Goal: Communication & Community: Share content

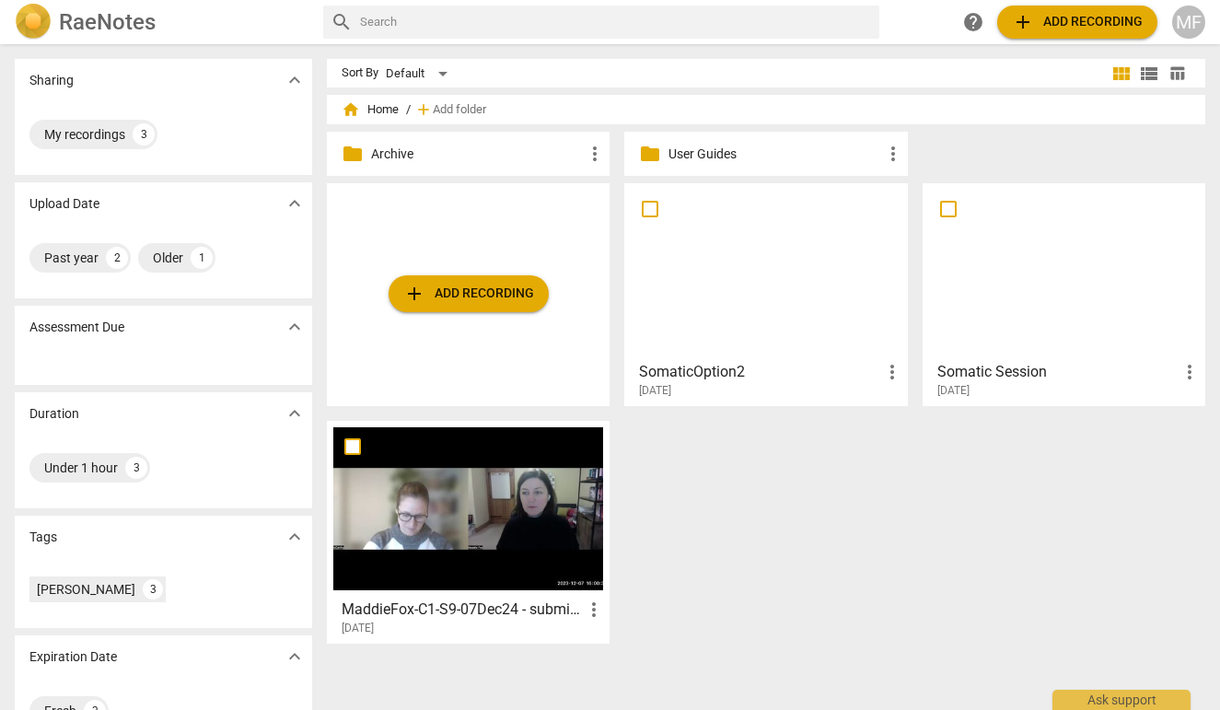
click at [729, 387] on div "[DATE]" at bounding box center [770, 391] width 263 height 16
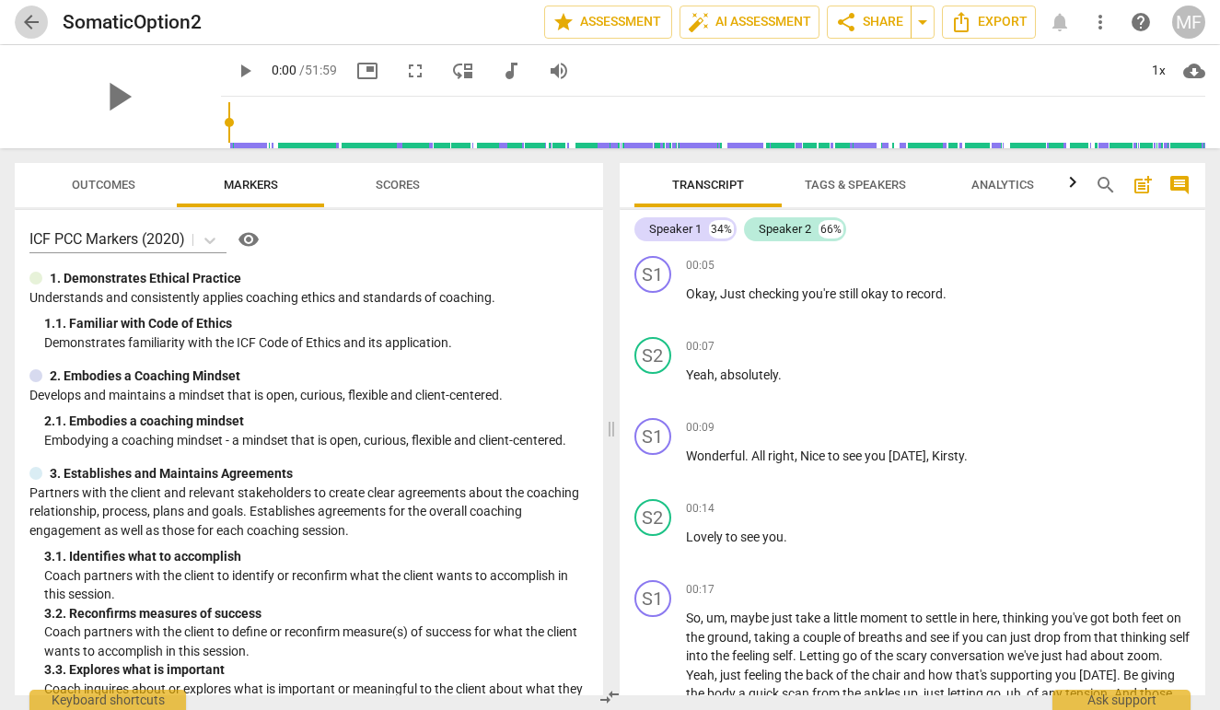
click at [35, 15] on span "arrow_back" at bounding box center [31, 22] width 22 height 22
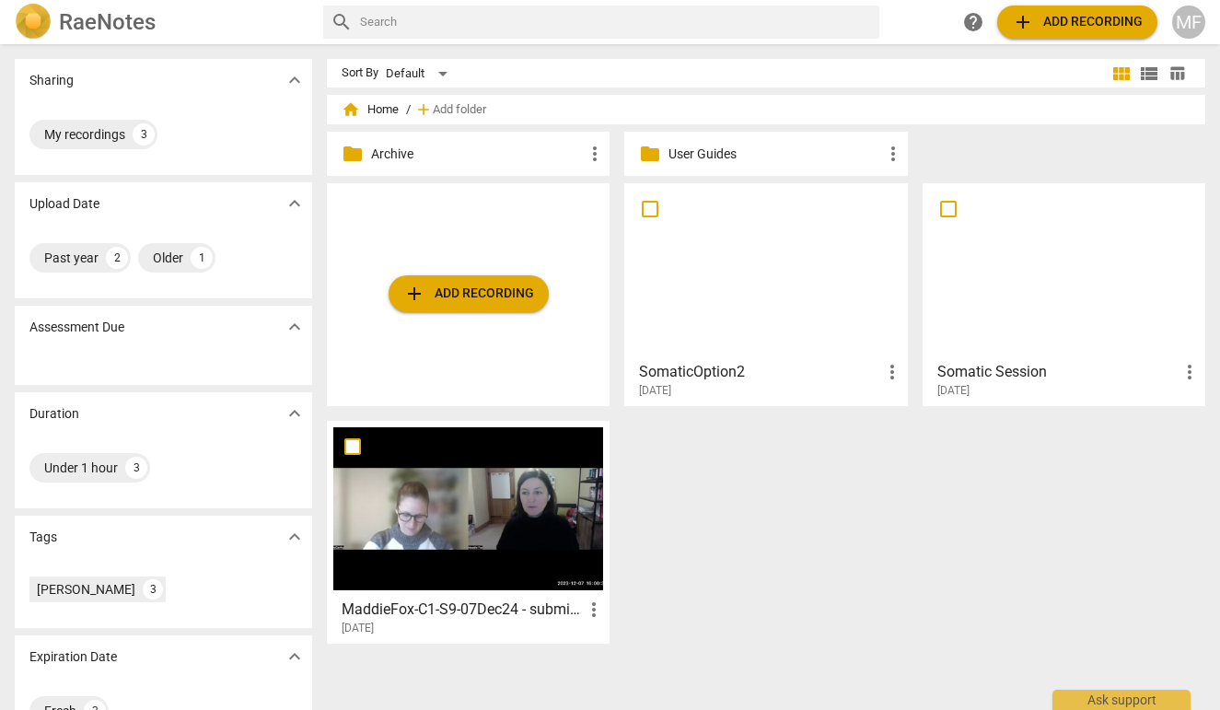
click at [968, 370] on h3 "Somatic Session" at bounding box center [1057, 372] width 241 height 22
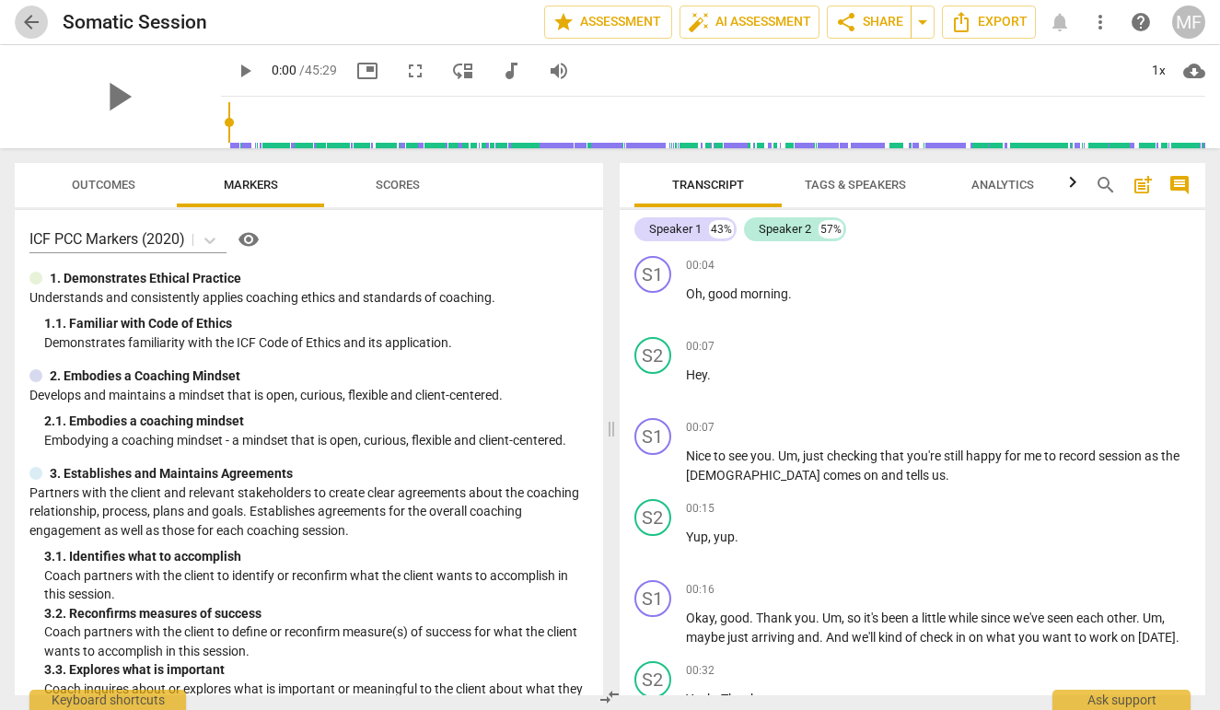
click at [20, 9] on button "arrow_back" at bounding box center [31, 22] width 33 height 33
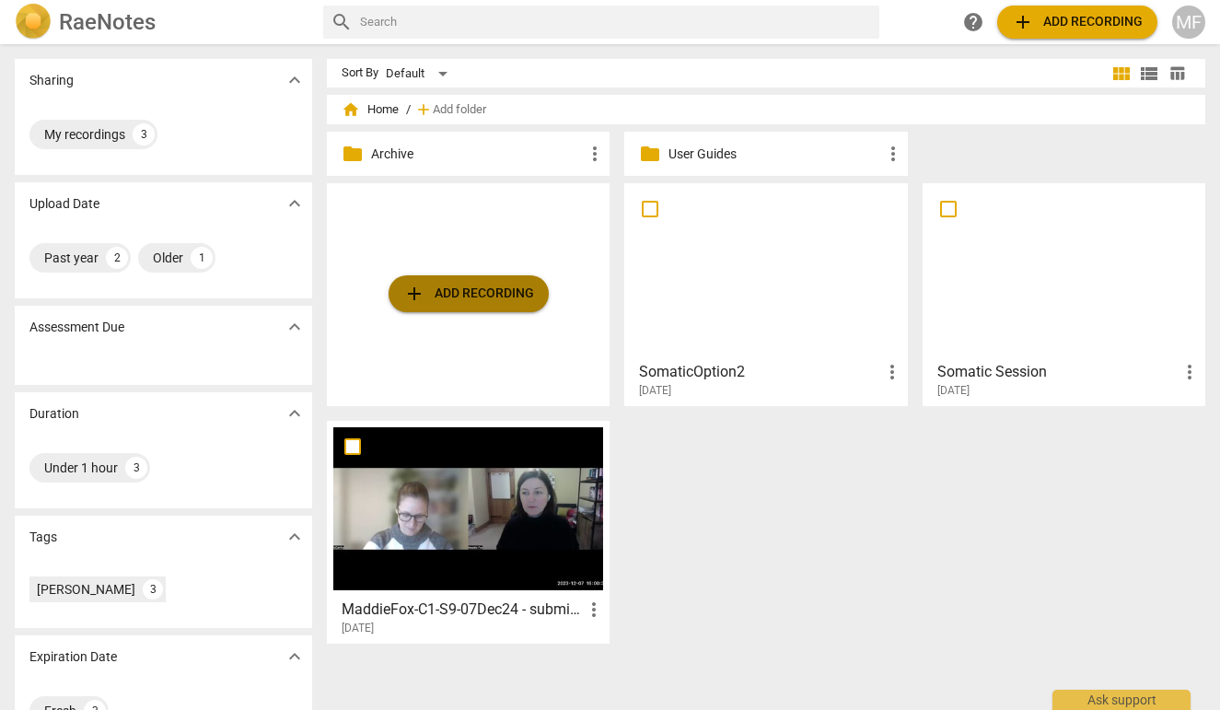
click at [458, 293] on span "add Add recording" at bounding box center [468, 294] width 131 height 22
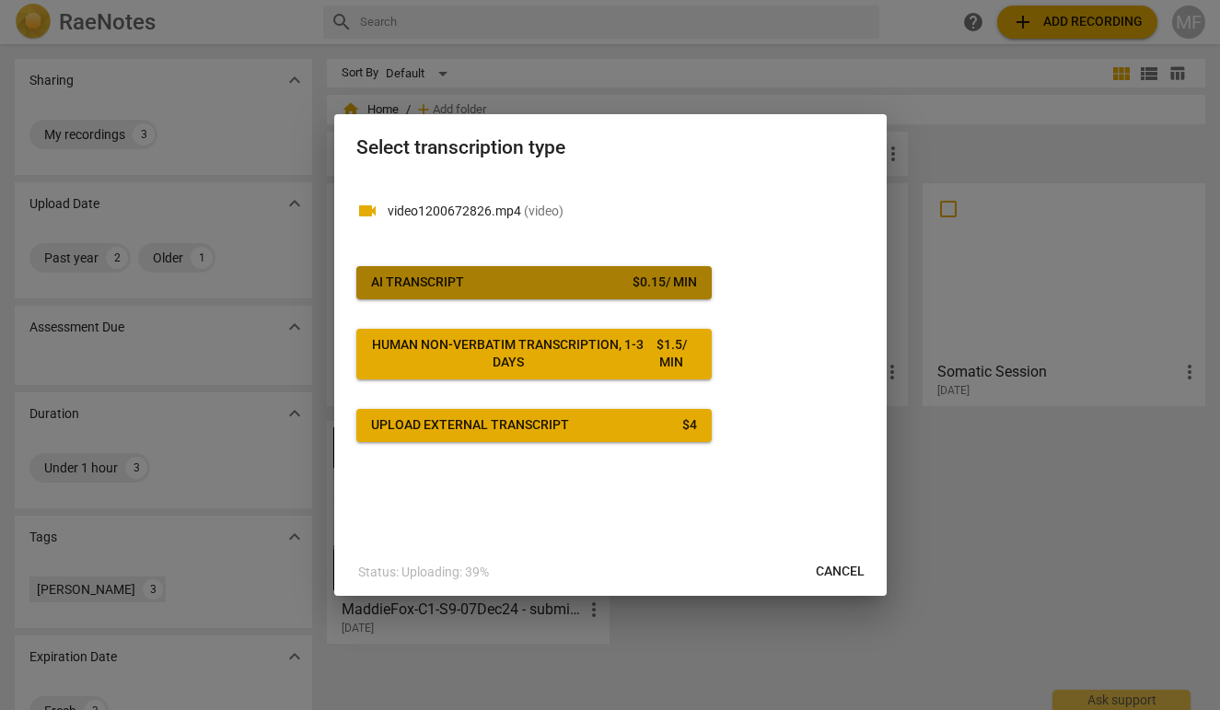
click at [526, 290] on span "AI Transcript $ 0.15 / min" at bounding box center [534, 282] width 326 height 18
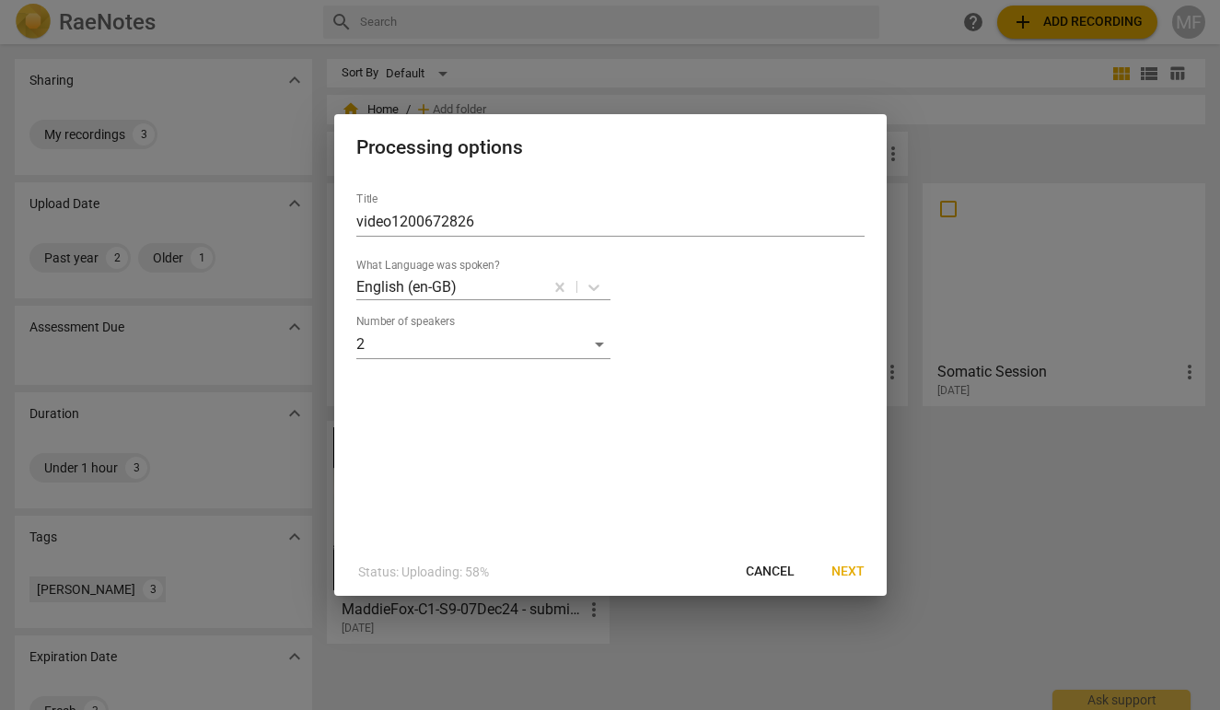
click at [856, 562] on span "Next" at bounding box center [847, 571] width 33 height 18
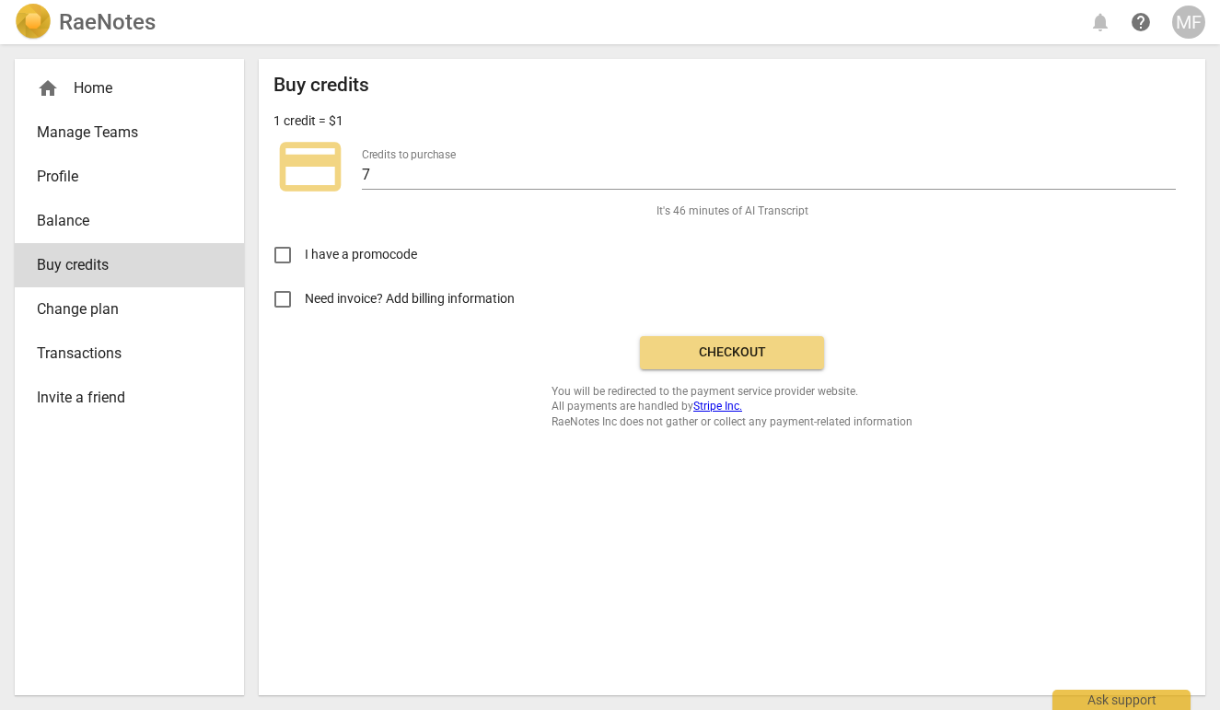
click at [742, 343] on span "Checkout" at bounding box center [732, 352] width 155 height 18
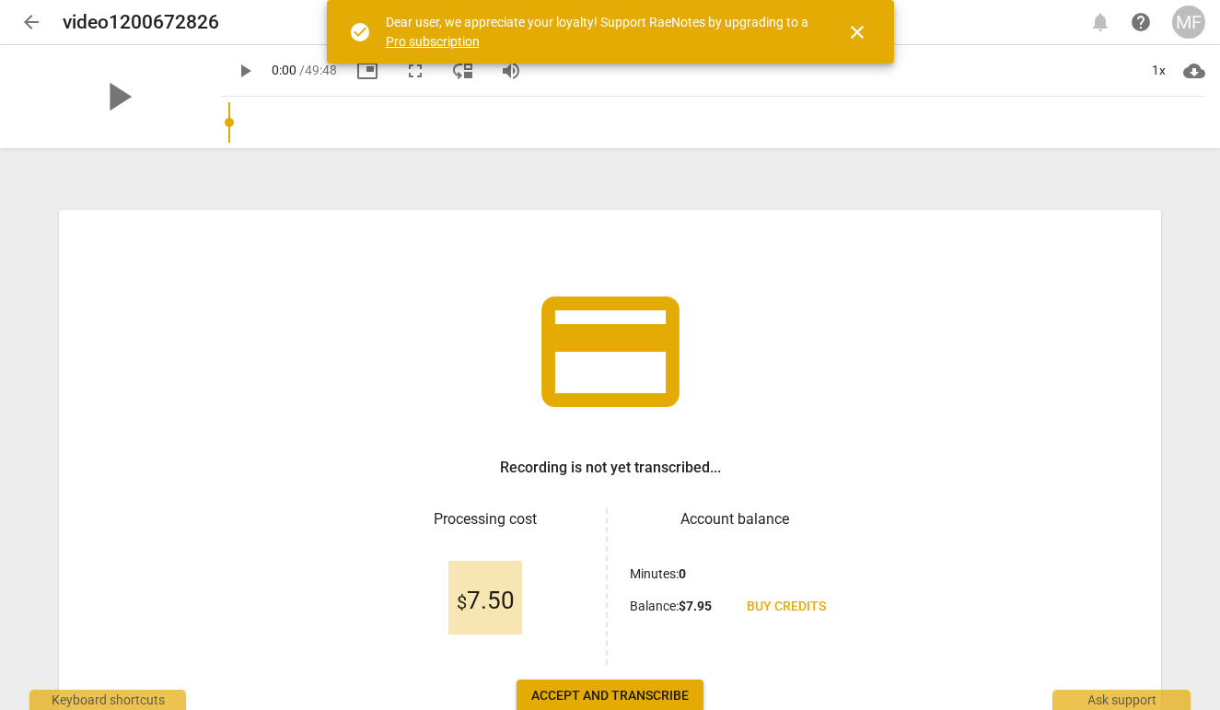
click at [862, 21] on span "close" at bounding box center [857, 32] width 22 height 22
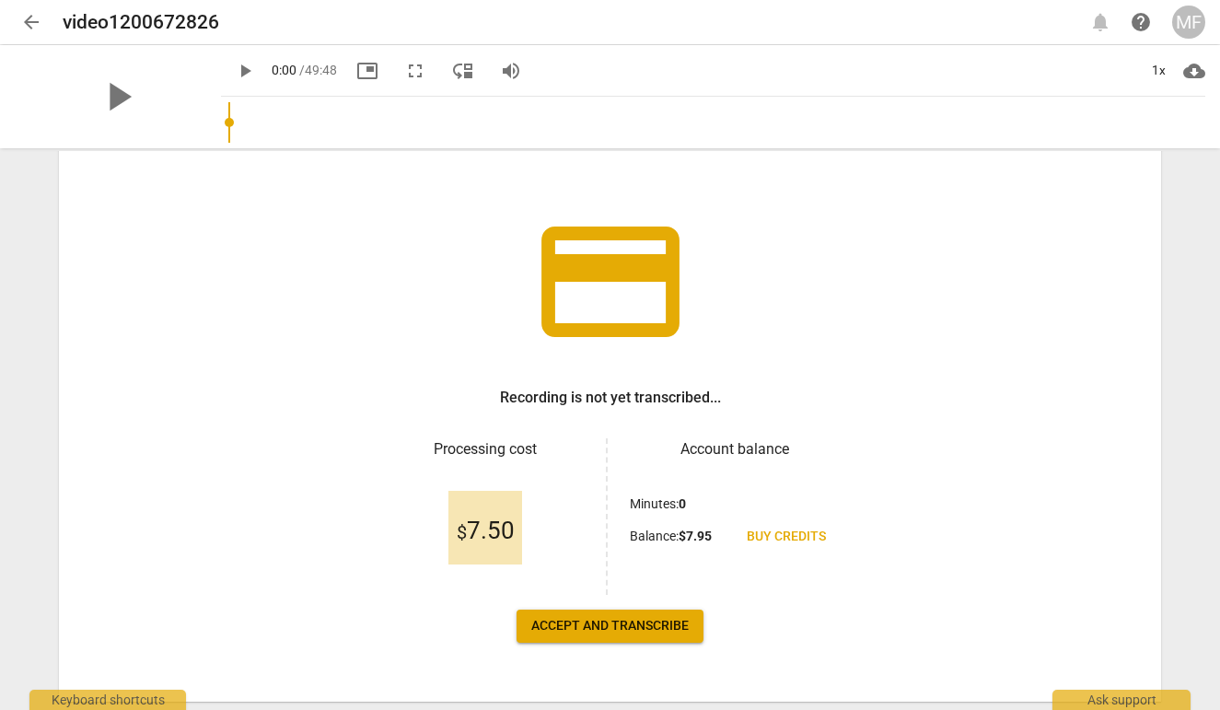
scroll to position [67, 0]
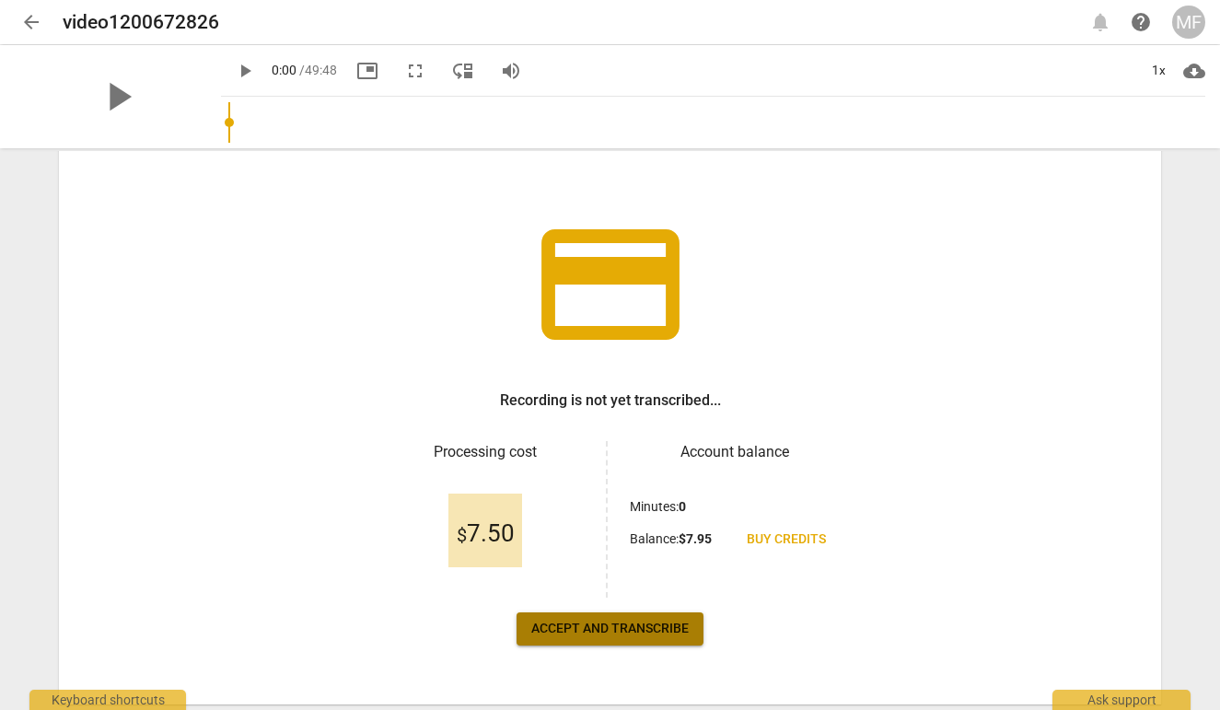
click at [631, 623] on span "Accept and transcribe" at bounding box center [609, 629] width 157 height 18
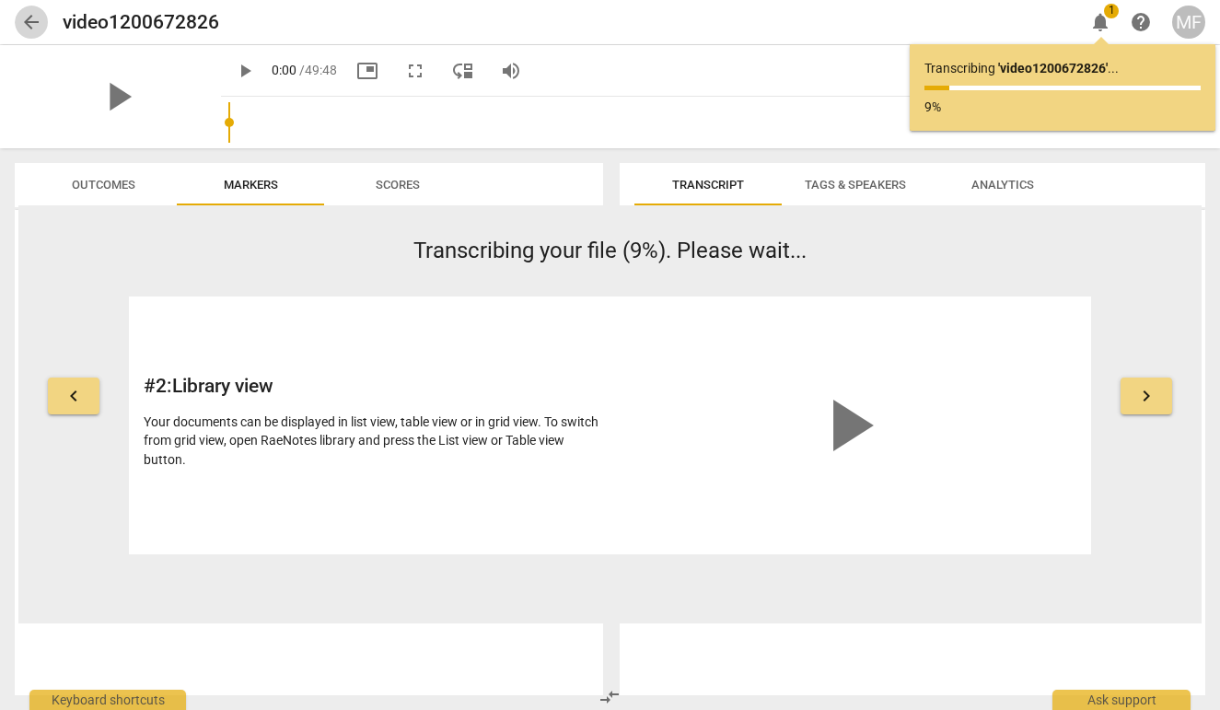
click at [36, 22] on span "arrow_back" at bounding box center [31, 22] width 22 height 22
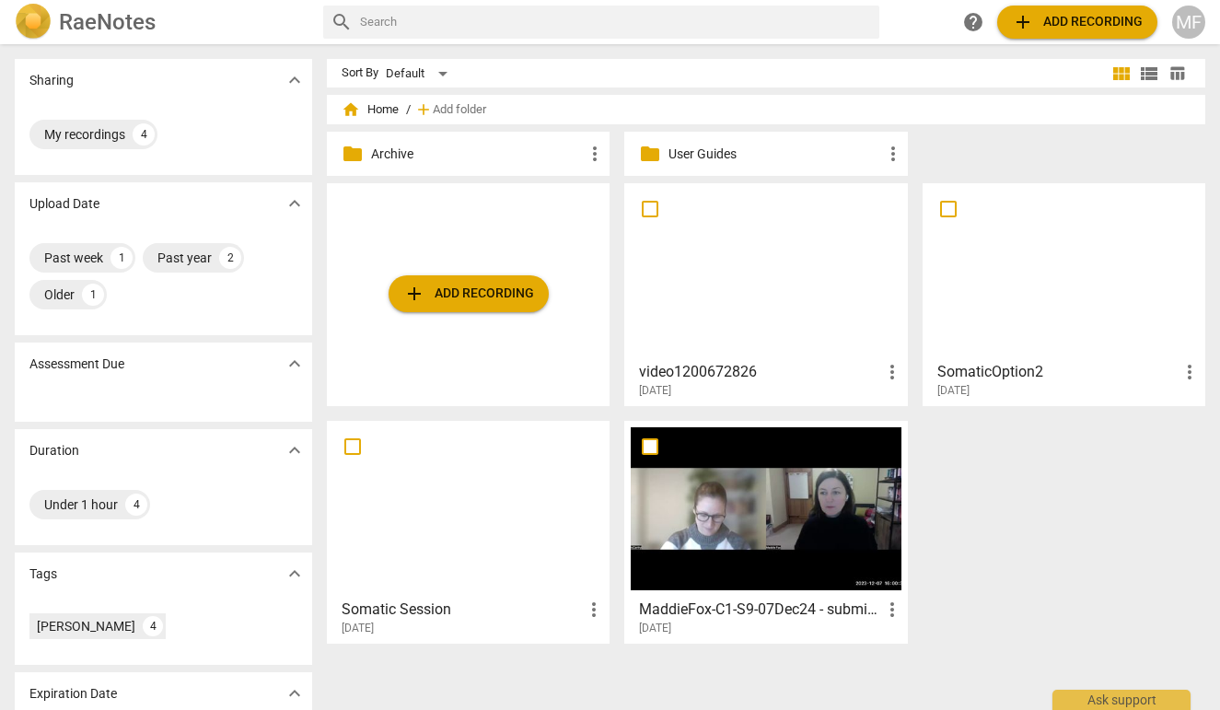
click at [784, 378] on h3 "video1200672826" at bounding box center [759, 372] width 241 height 22
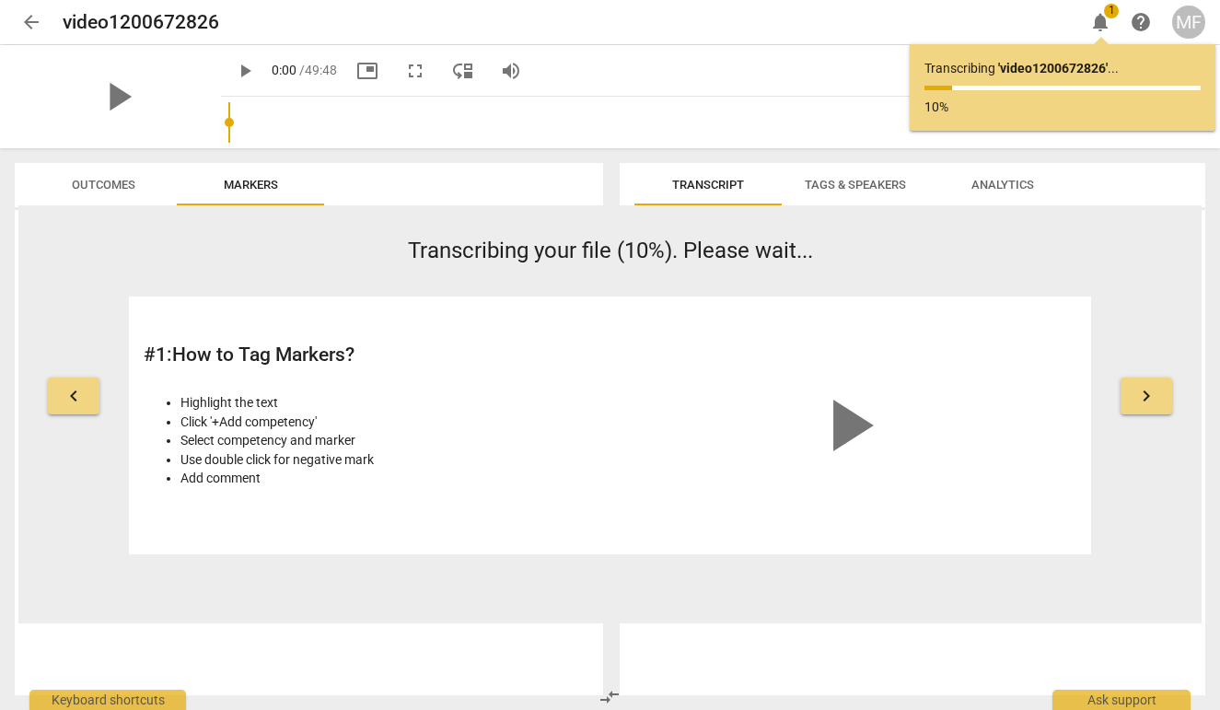
click at [26, 11] on span "arrow_back" at bounding box center [31, 22] width 22 height 22
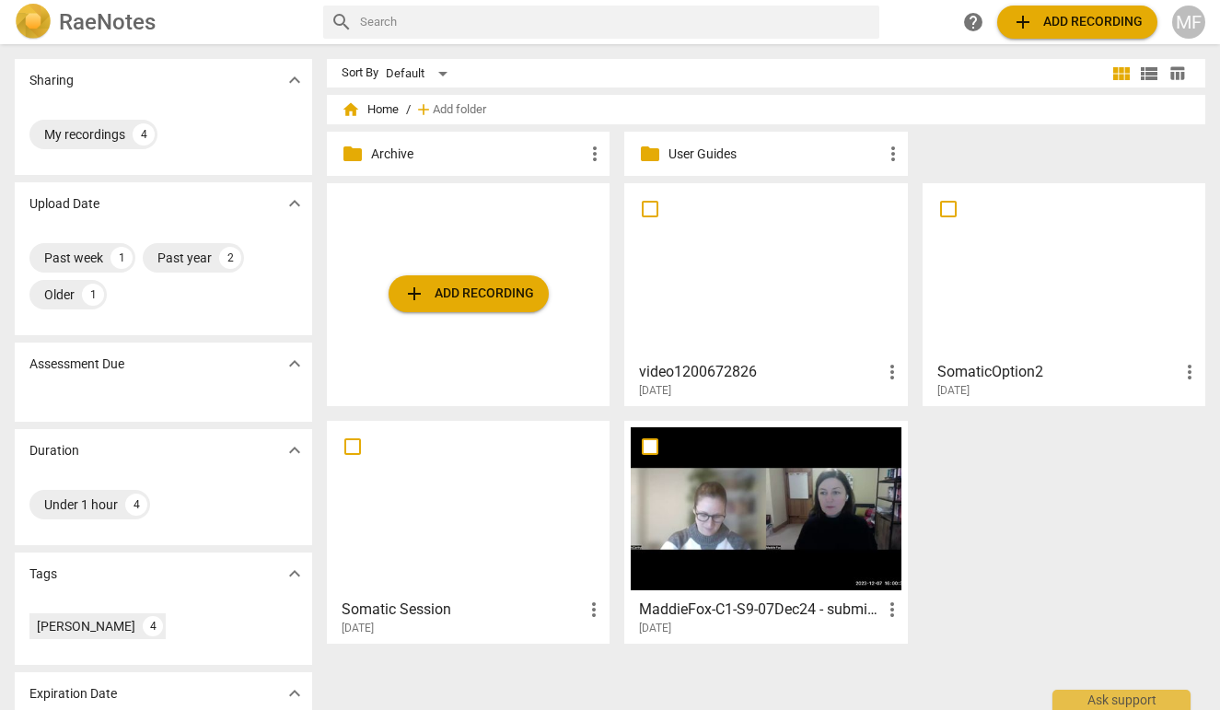
click at [887, 365] on span "more_vert" at bounding box center [892, 372] width 22 height 22
click at [873, 365] on div at bounding box center [610, 355] width 1220 height 710
click at [651, 206] on input "checkbox" at bounding box center [650, 209] width 39 height 22
checkbox input "false"
click at [646, 207] on input "checkbox" at bounding box center [650, 209] width 39 height 22
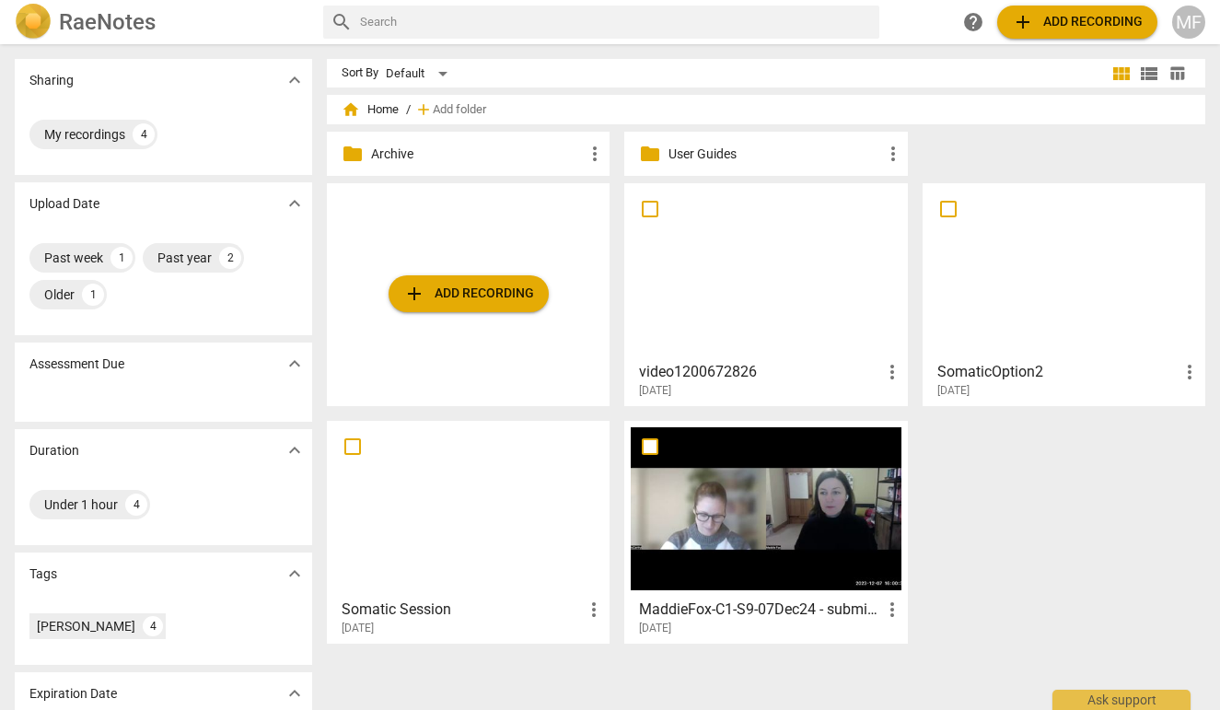
click at [847, 374] on h3 "video1200672826" at bounding box center [759, 372] width 241 height 22
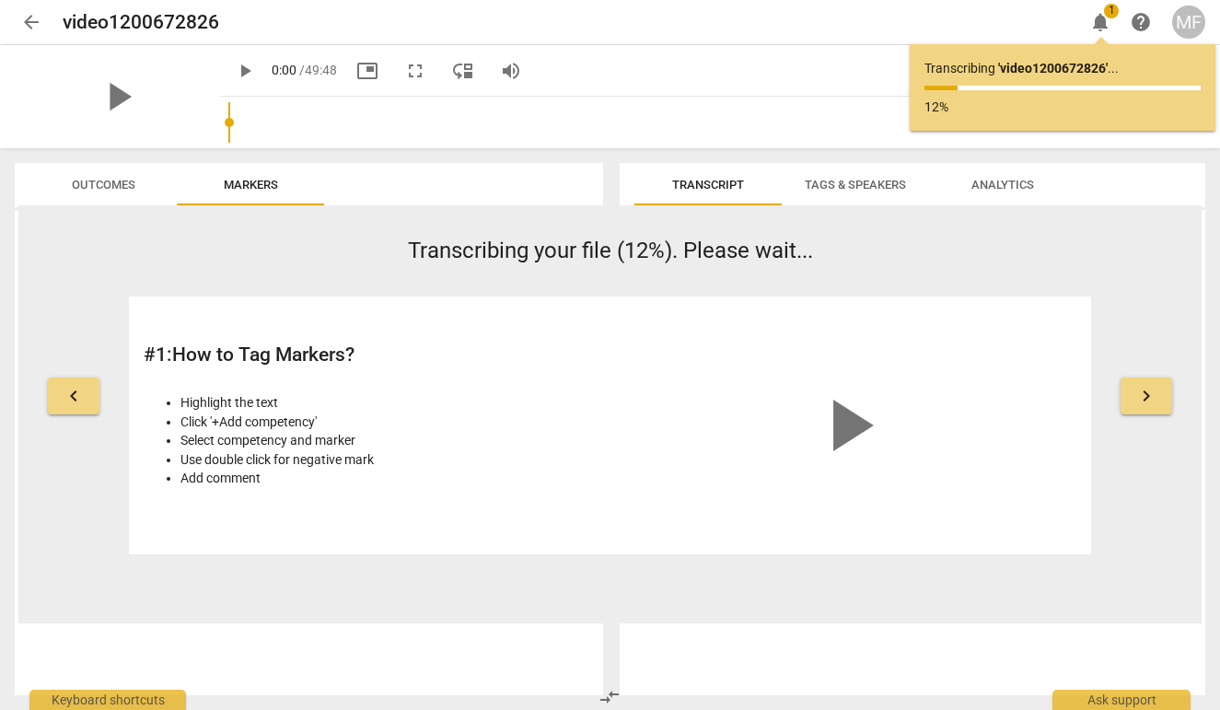
click at [30, 20] on span "arrow_back" at bounding box center [31, 22] width 22 height 22
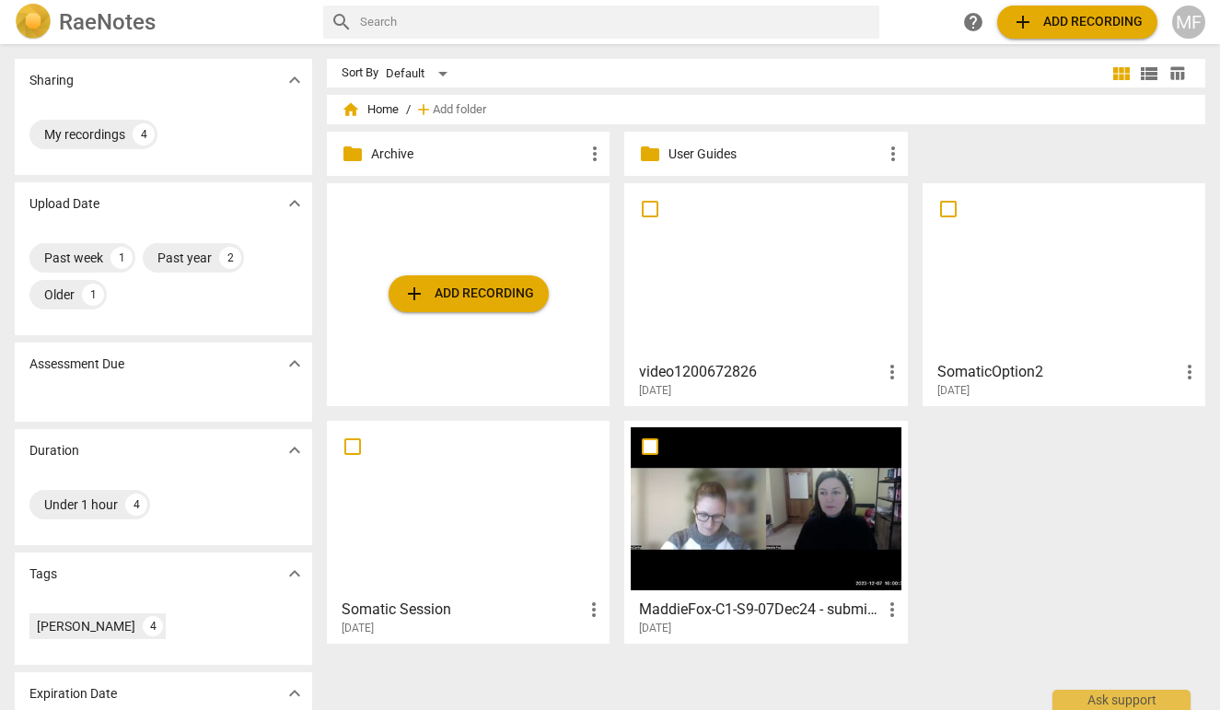
click at [723, 606] on h3 "MaddieFox-C1-S9-07Dec24 - submitted as ICF Final" at bounding box center [759, 609] width 241 height 22
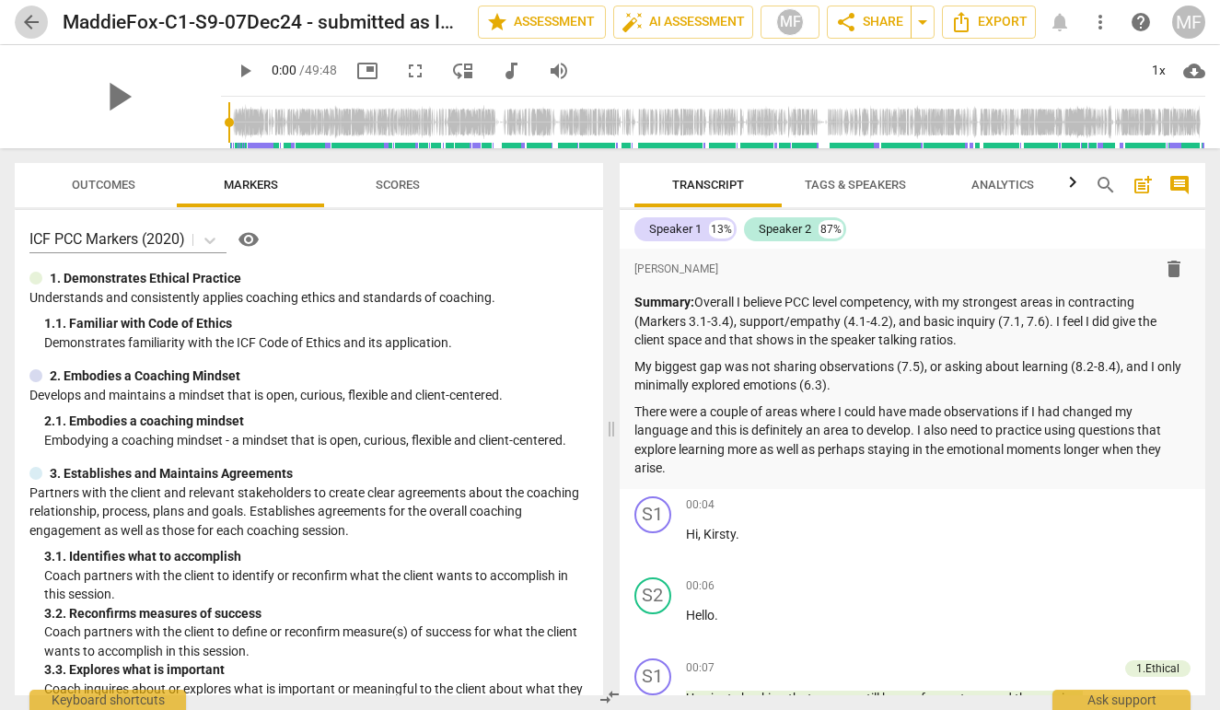
click at [23, 15] on span "arrow_back" at bounding box center [31, 22] width 22 height 22
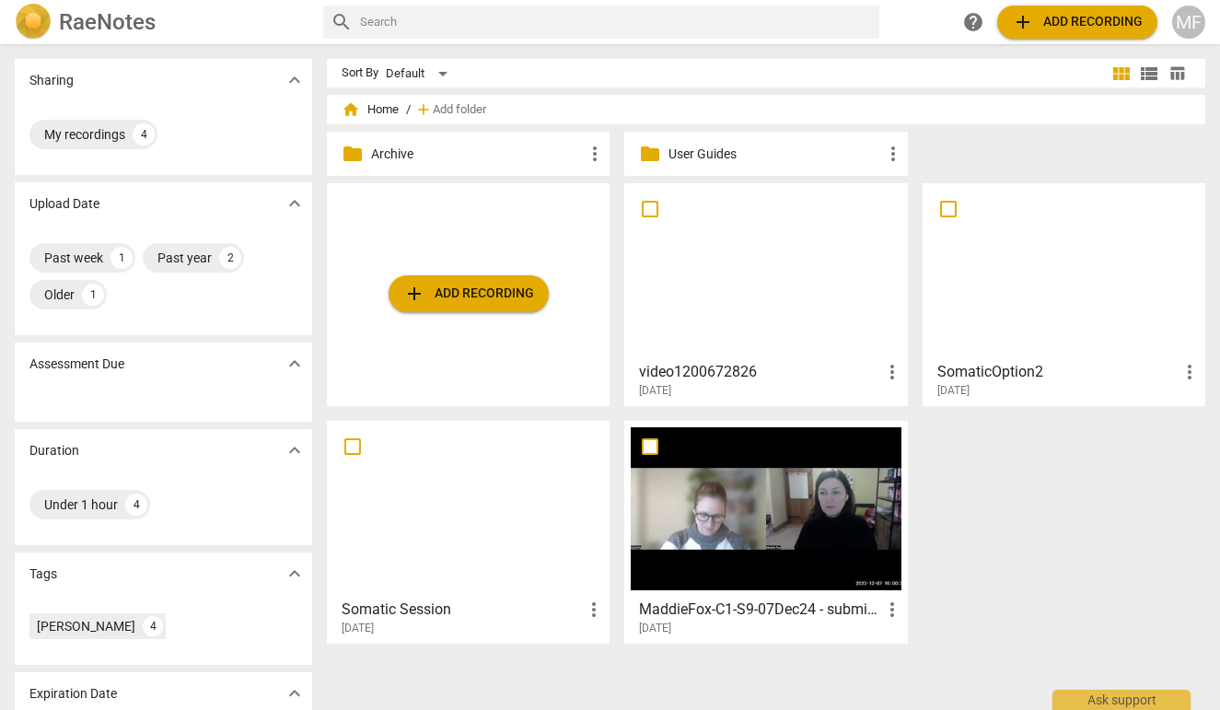
click at [768, 375] on h3 "video1200672826" at bounding box center [759, 372] width 241 height 22
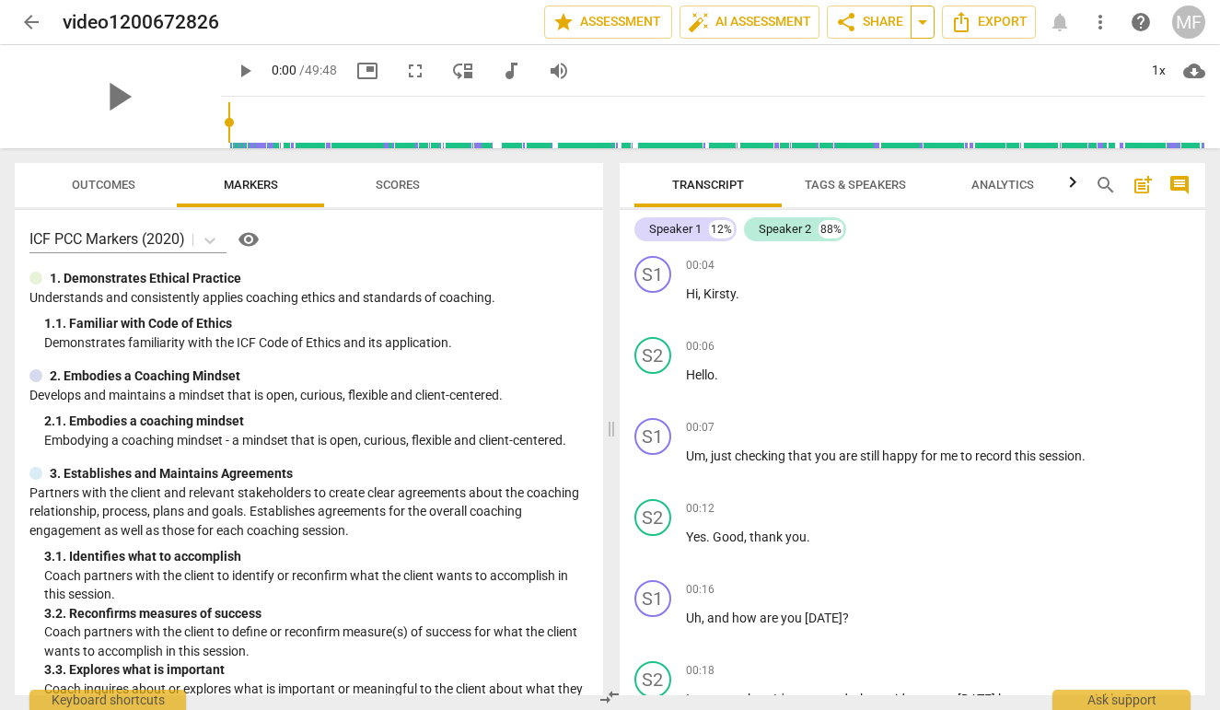
click at [920, 16] on span "arrow_drop_down" at bounding box center [922, 22] width 22 height 22
click at [867, 24] on span "share Share" at bounding box center [869, 22] width 68 height 22
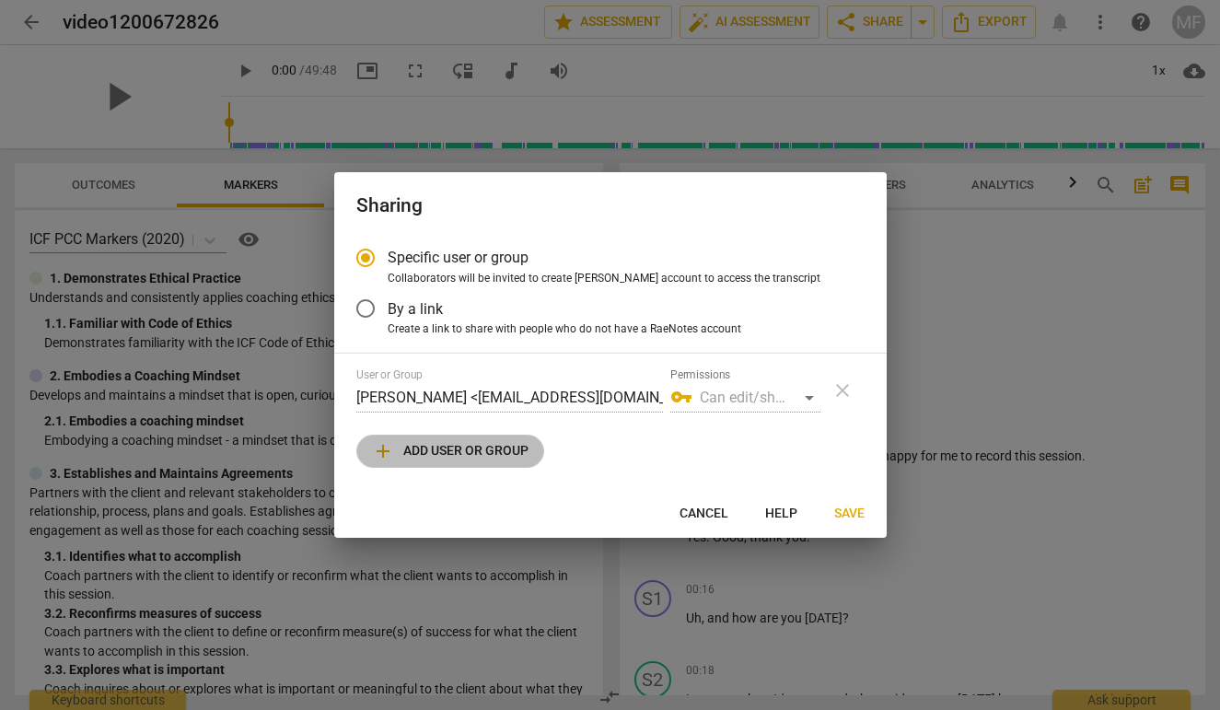
click at [491, 444] on span "add Add user or group" at bounding box center [450, 451] width 157 height 22
radio input "false"
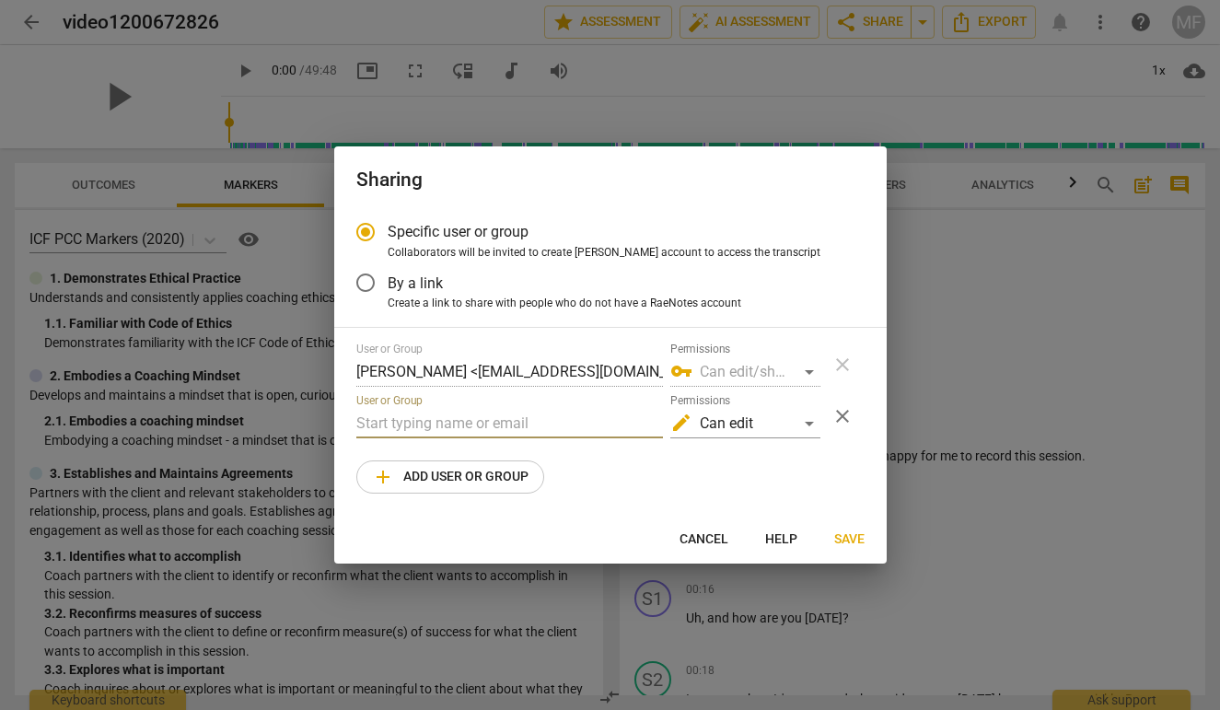
click at [503, 418] on input "text" at bounding box center [509, 423] width 307 height 29
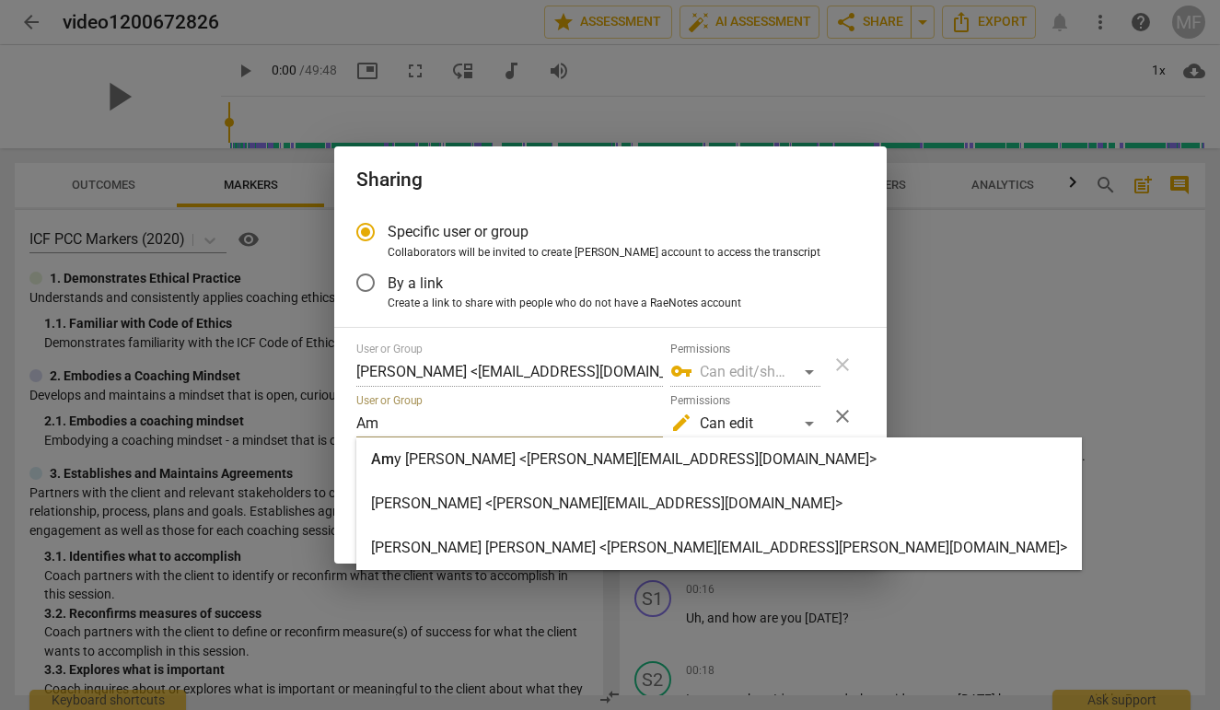
type input "Am"
click at [507, 456] on strong "y BeberVanzo <amy.bebervanzo@gmail.com>" at bounding box center [635, 458] width 482 height 17
radio input "false"
type input "Amy BeberVanzo <amy.bebervanzo@gmail.com>"
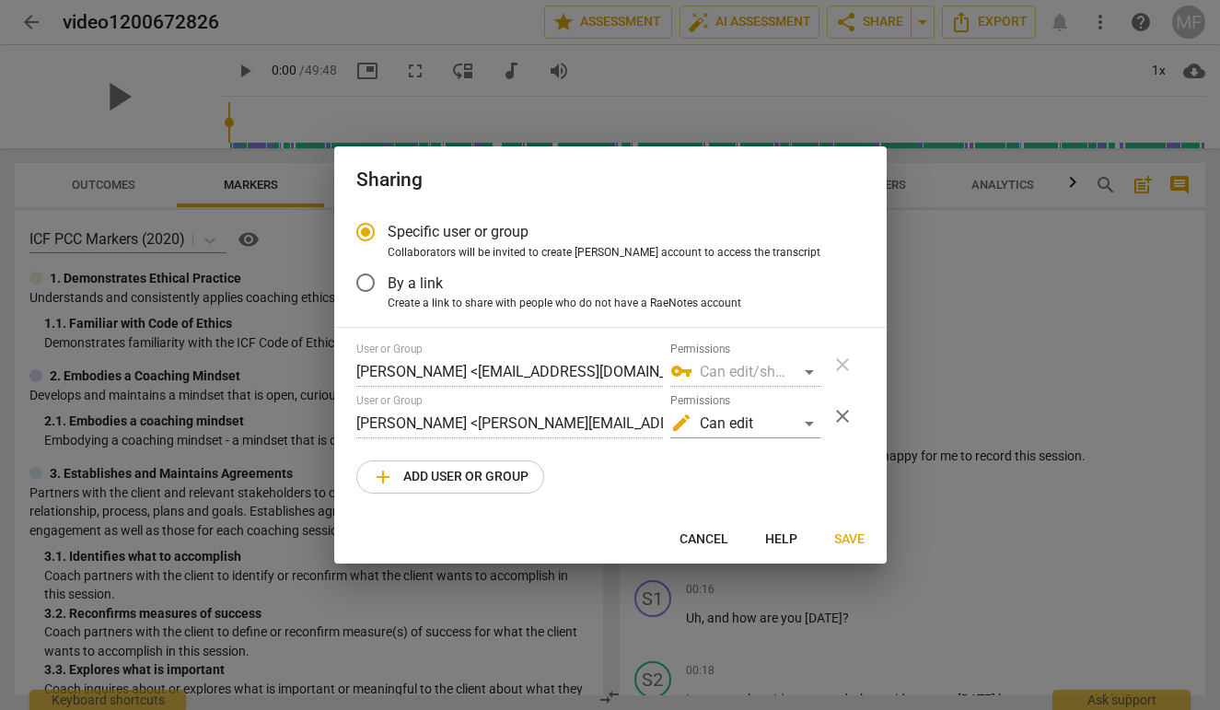
click at [493, 468] on span "add Add user or group" at bounding box center [450, 477] width 157 height 22
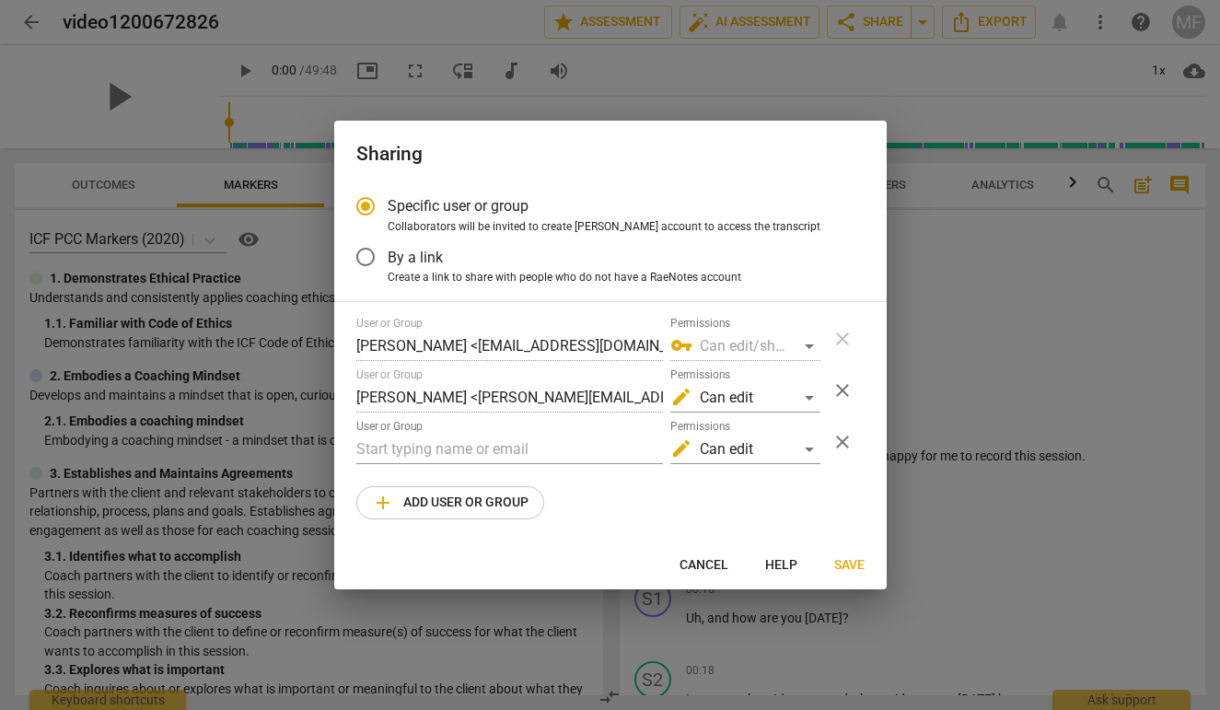
radio input "false"
click at [493, 437] on input "text" at bounding box center [509, 449] width 307 height 29
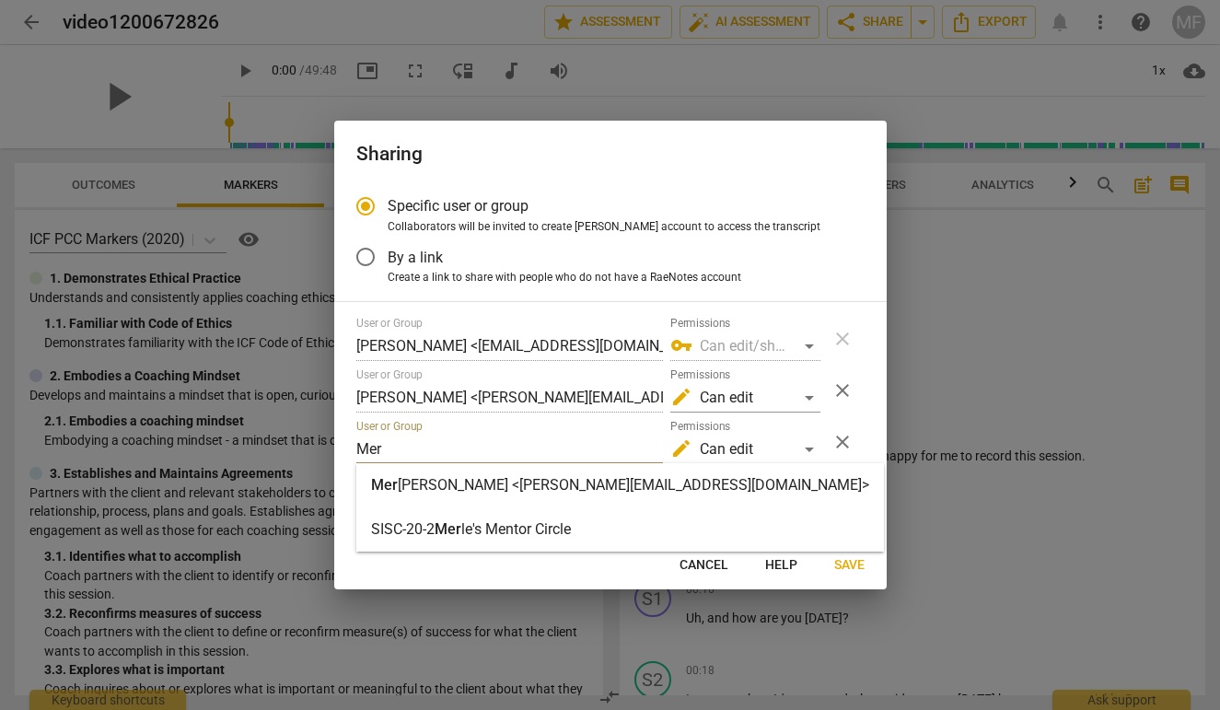
type input "Mer"
click at [482, 480] on strong "le McKinley <merlemckinley@icloud.com>" at bounding box center [633, 484] width 471 height 17
radio input "false"
type input "Merle McKinley <merlemckinley@icloud.com>"
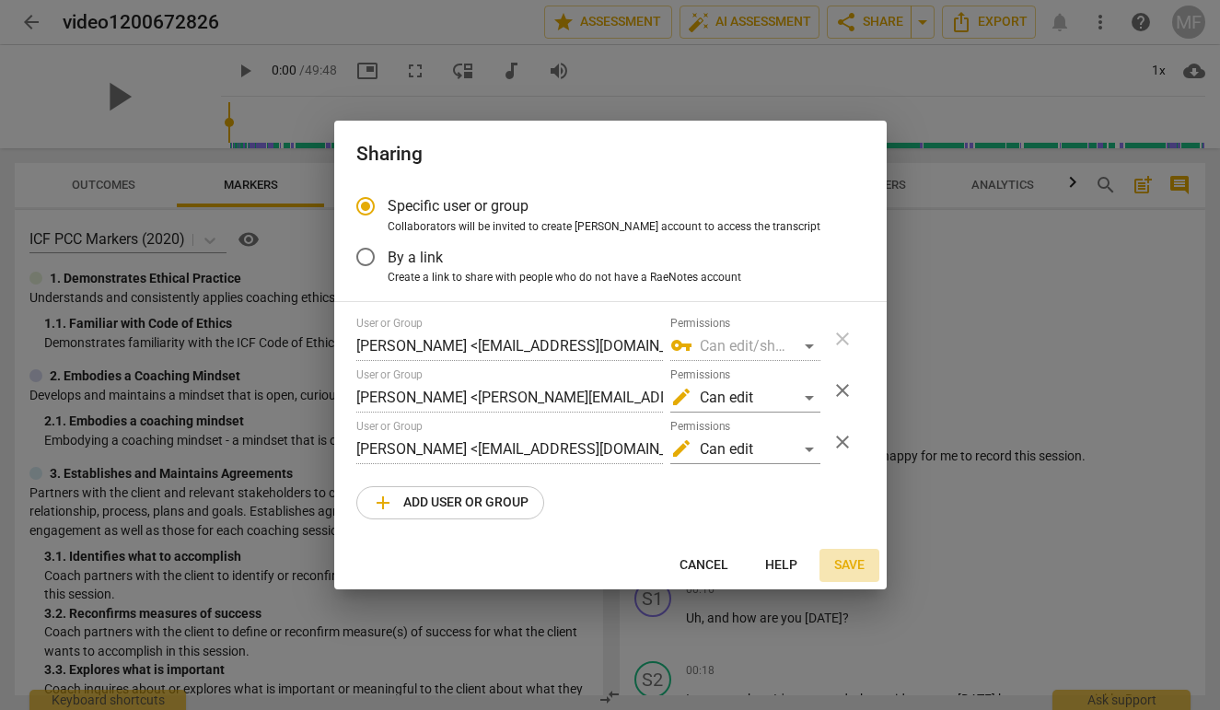
click at [845, 557] on span "Save" at bounding box center [849, 565] width 30 height 18
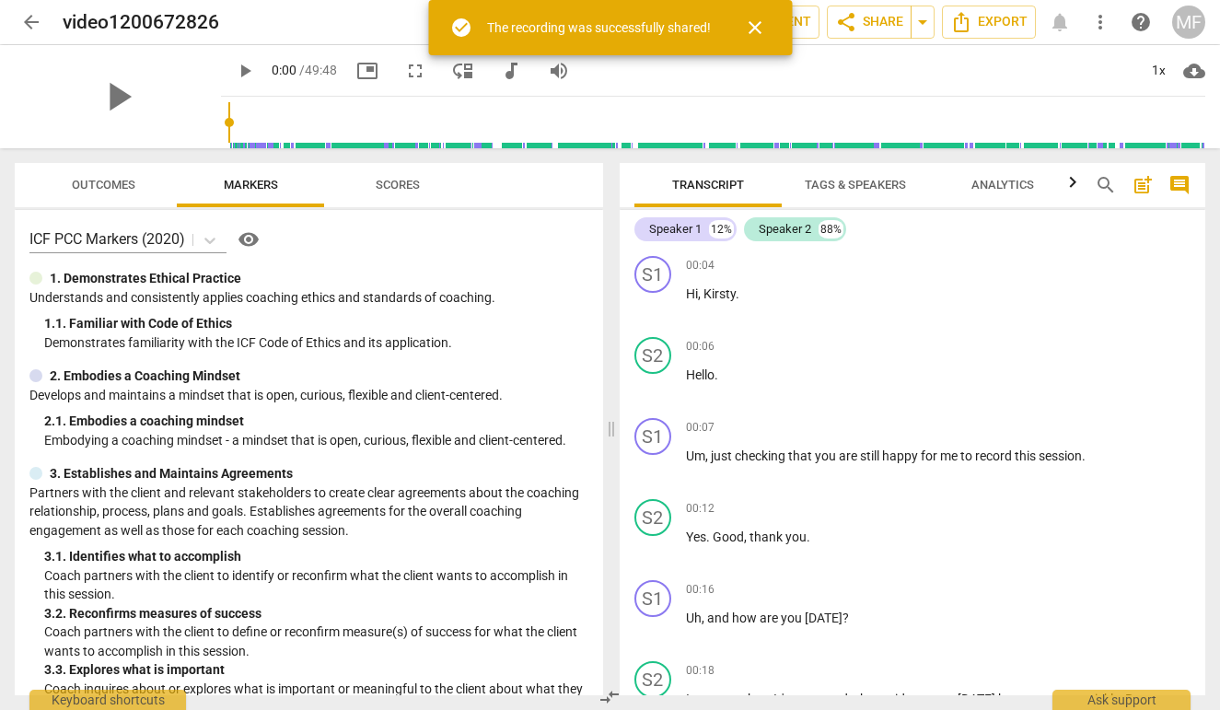
click at [32, 16] on span "arrow_back" at bounding box center [31, 22] width 22 height 22
